Goal: Check status: Check status

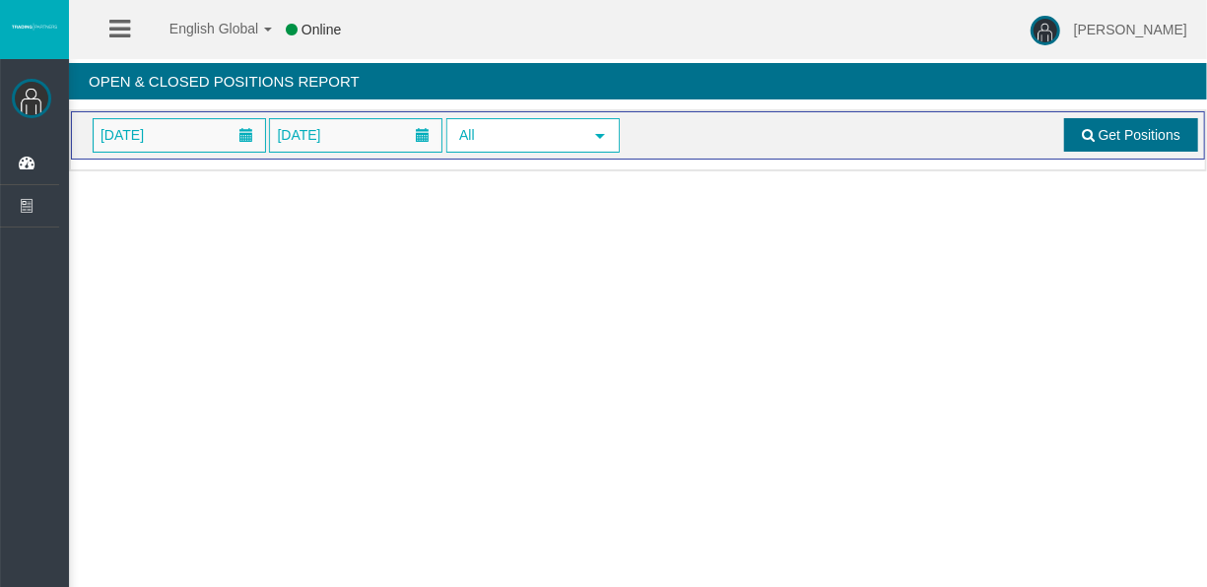
click at [1077, 138] on link "Get Positions" at bounding box center [1131, 135] width 134 height 34
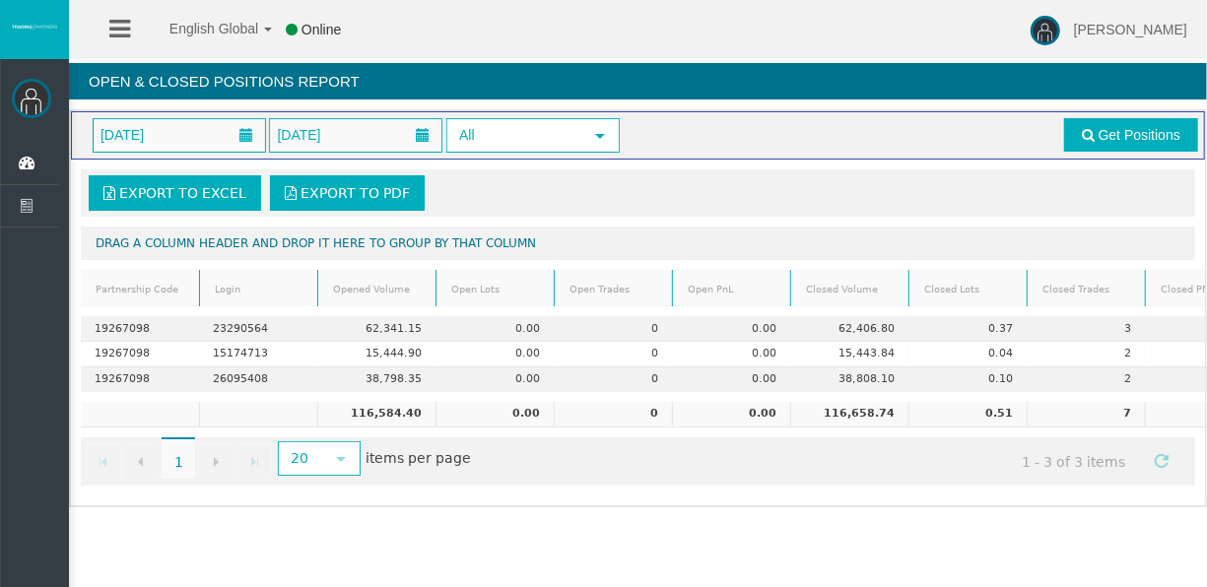
scroll to position [0, 98]
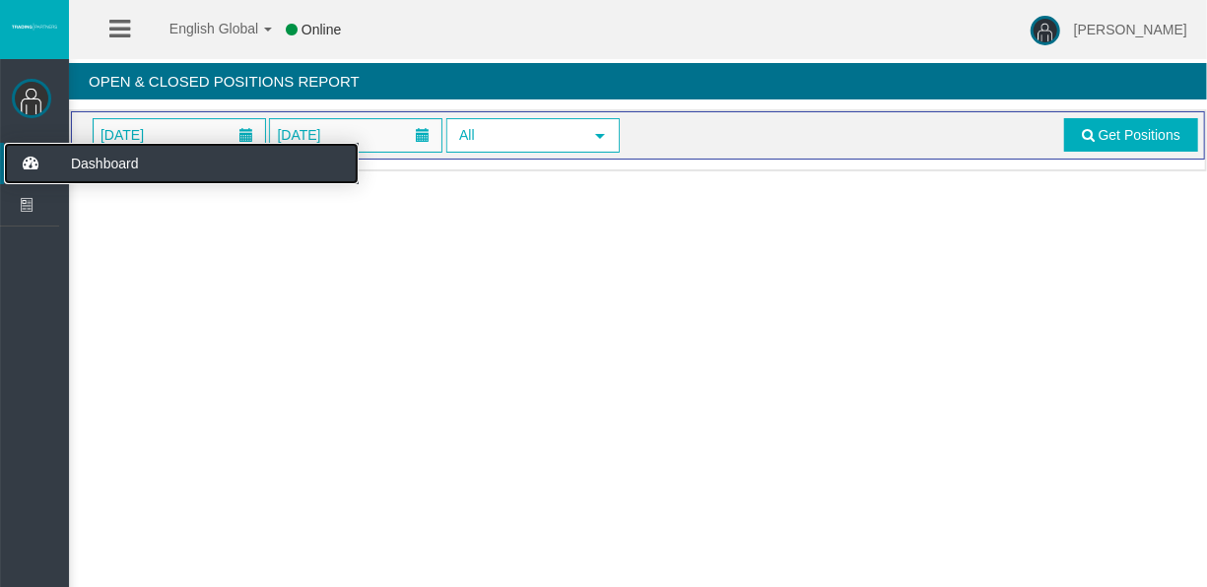
click at [51, 154] on icon at bounding box center [30, 163] width 52 height 41
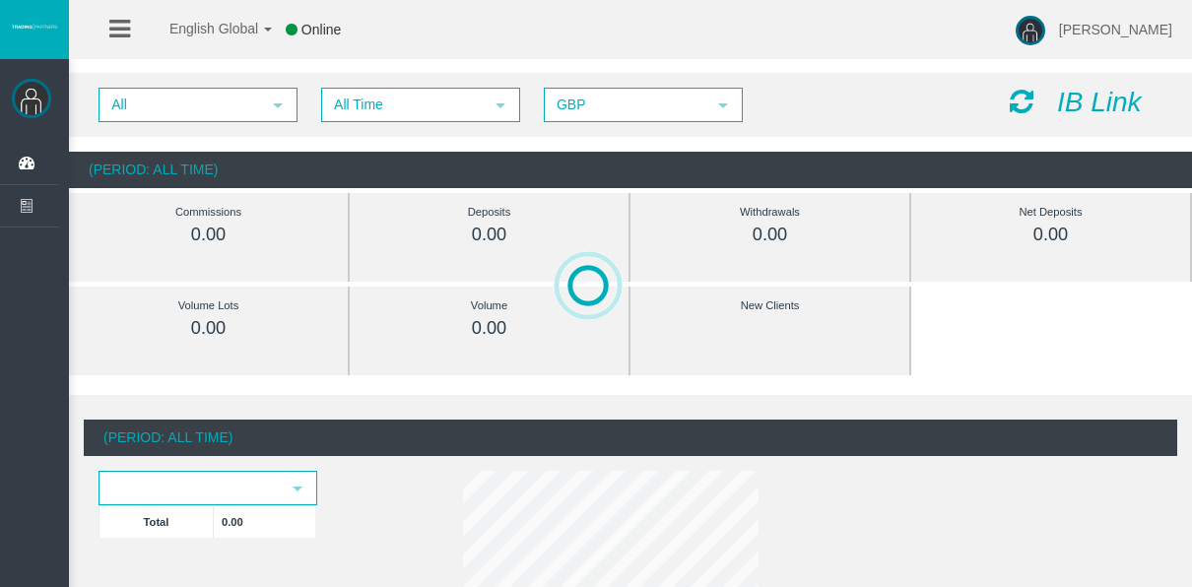
click at [354, 102] on span "All Time" at bounding box center [403, 105] width 160 height 31
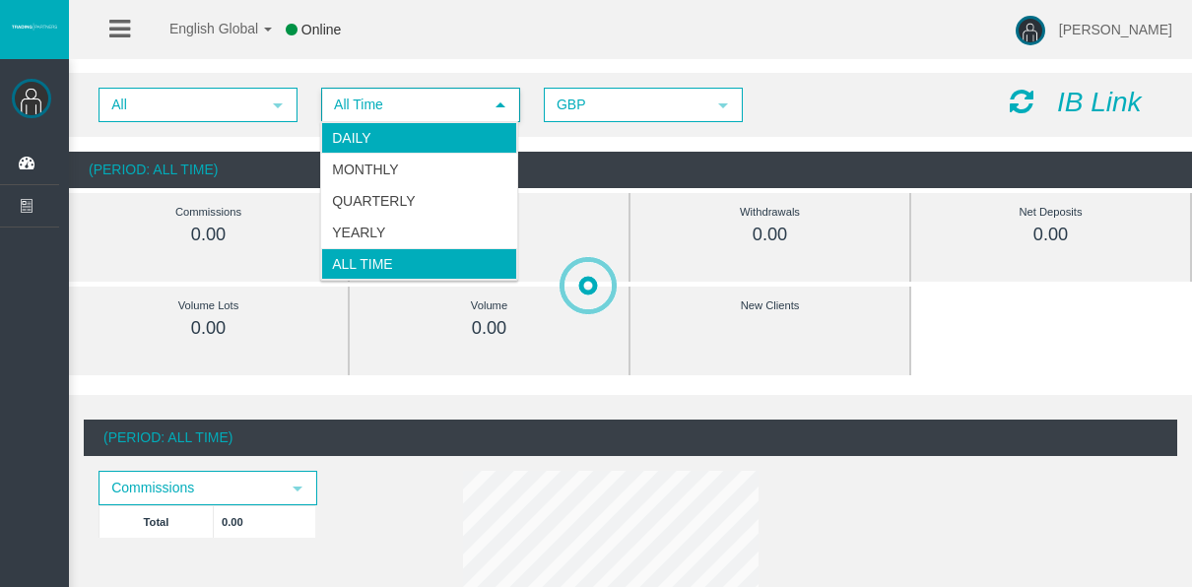
click at [363, 136] on li "Daily" at bounding box center [419, 138] width 196 height 32
